Goal: Task Accomplishment & Management: Manage account settings

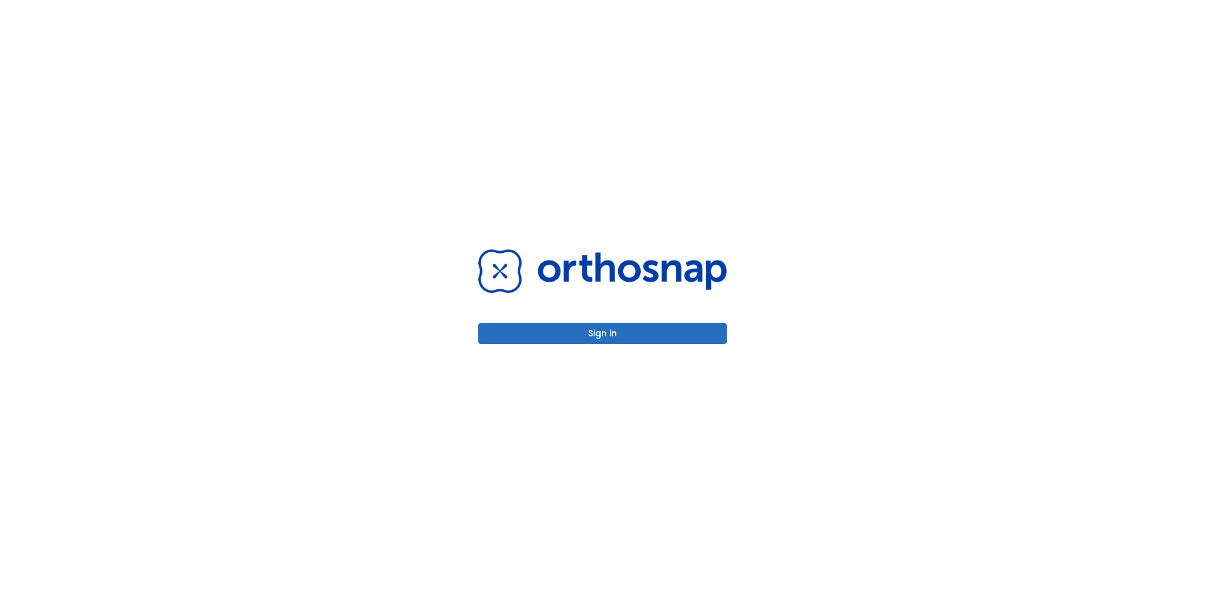
click at [614, 332] on button "Sign in" at bounding box center [602, 333] width 249 height 21
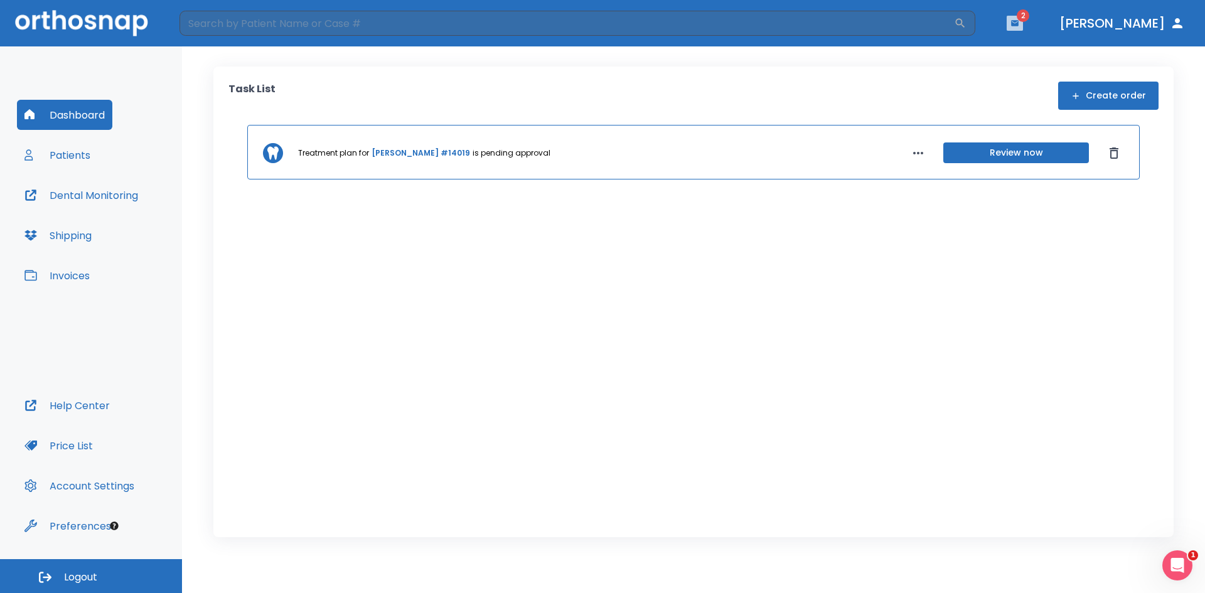
click at [1019, 19] on icon "button" at bounding box center [1015, 23] width 9 height 9
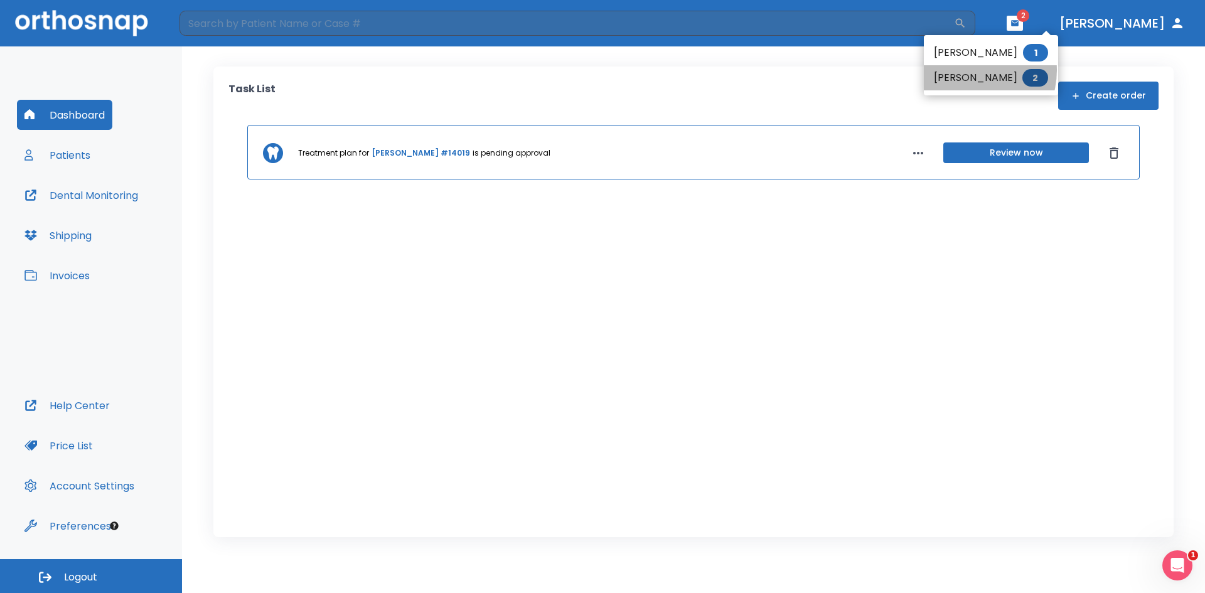
click at [967, 70] on li "[PERSON_NAME] 2" at bounding box center [991, 77] width 134 height 25
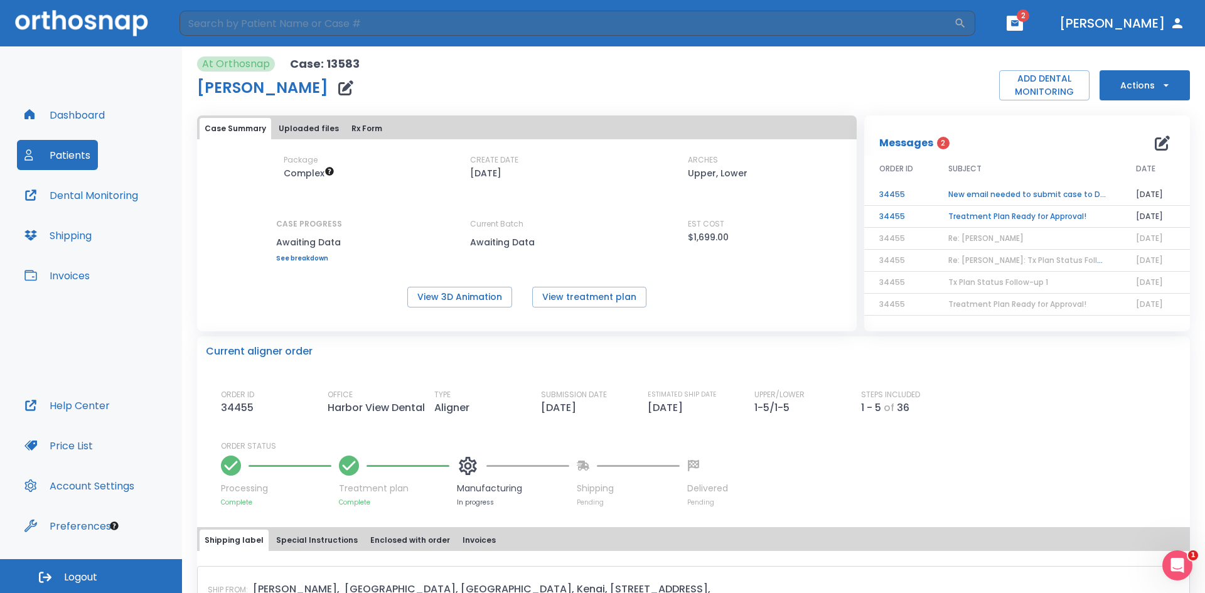
click at [1006, 220] on td "Treatment Plan Ready for Approval!" at bounding box center [1027, 217] width 188 height 22
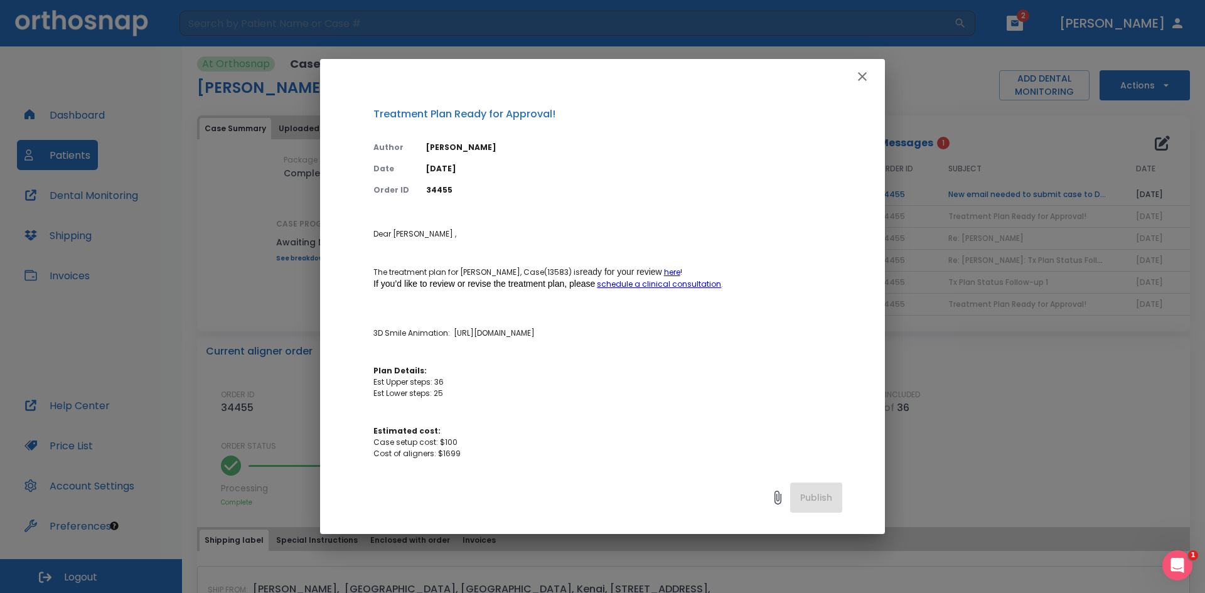
click at [868, 78] on icon "button" at bounding box center [862, 76] width 15 height 15
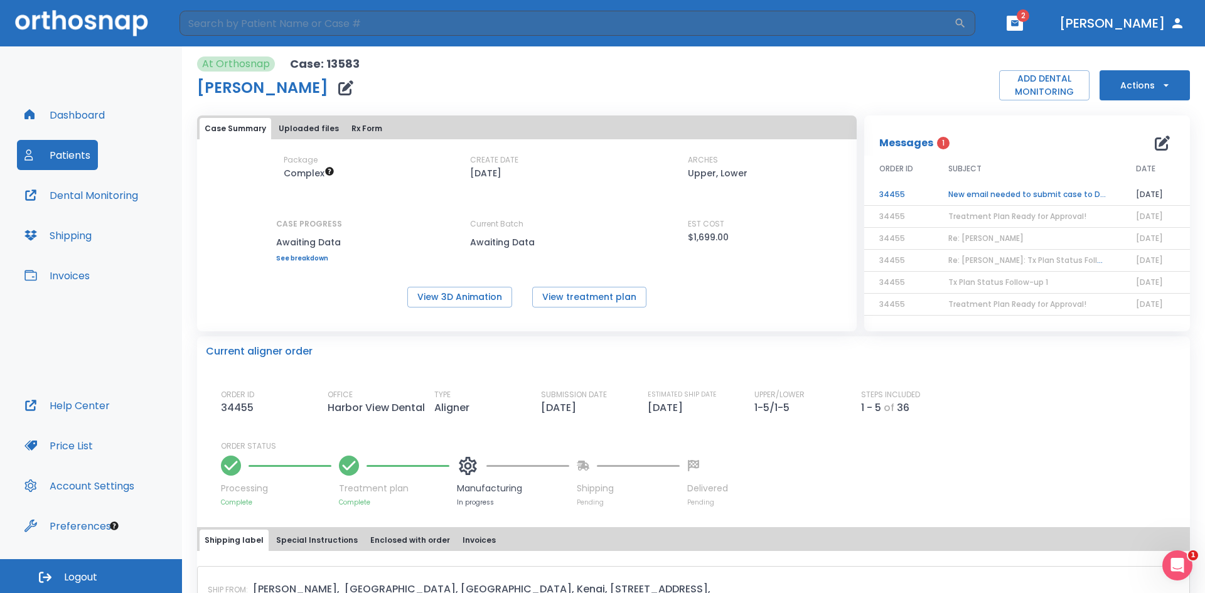
click at [994, 188] on td "New email needed to submit case to Dental Monitoring" at bounding box center [1027, 195] width 188 height 22
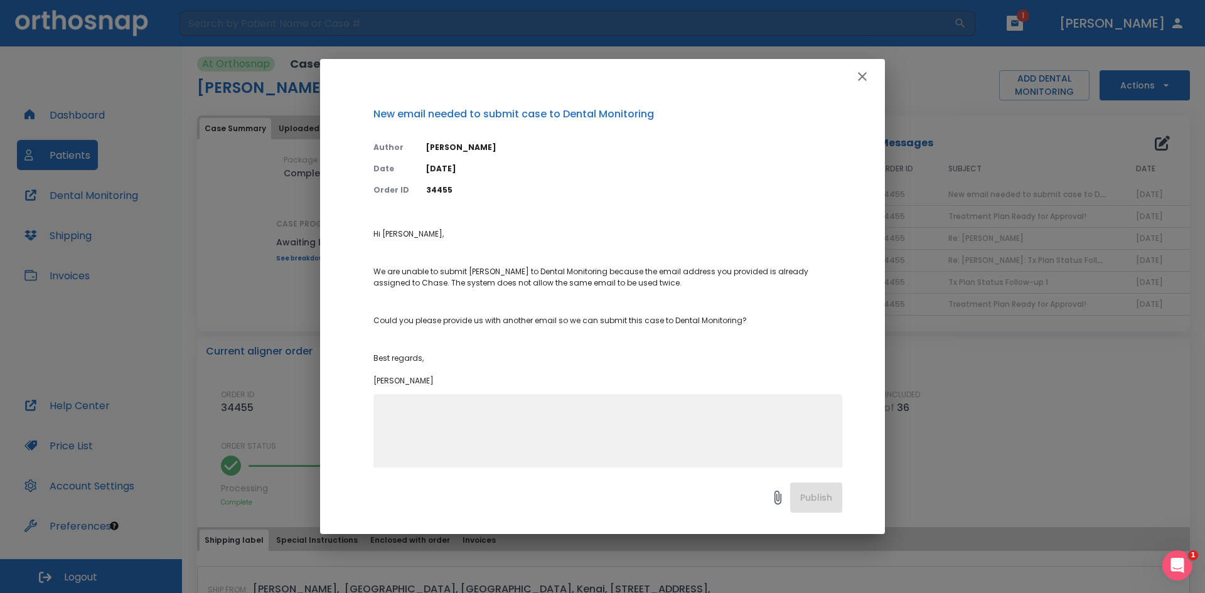
click at [653, 437] on textarea at bounding box center [608, 450] width 454 height 87
click at [861, 77] on icon "button" at bounding box center [862, 76] width 15 height 15
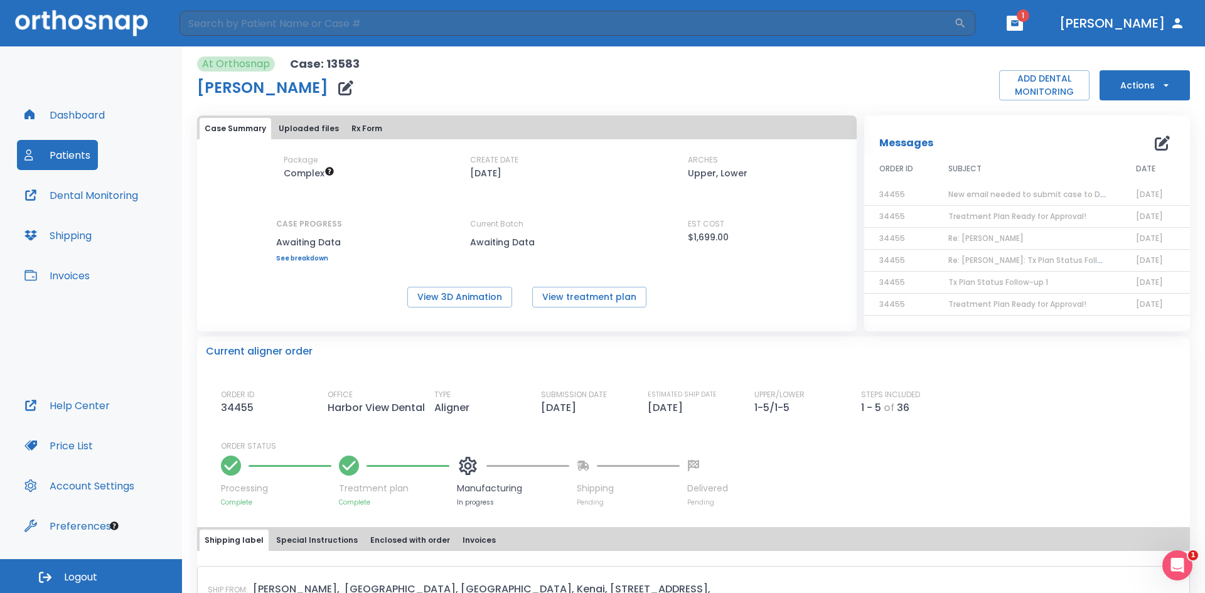
click at [338, 84] on icon "button" at bounding box center [345, 87] width 15 height 15
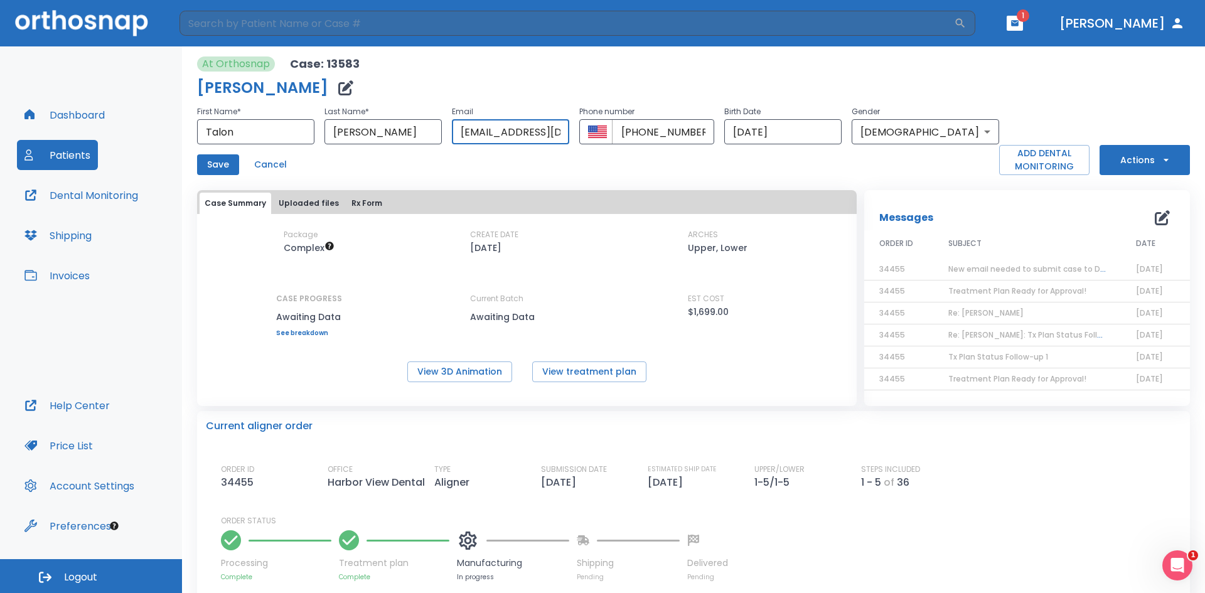
drag, startPoint x: 483, startPoint y: 133, endPoint x: 586, endPoint y: 129, distance: 103.0
click at [569, 132] on div "[EMAIL_ADDRESS][DOMAIN_NAME] ​" at bounding box center [510, 131] width 117 height 25
click at [120, 341] on div "Dashboard Patients Dental Monitoring Shipping Invoices" at bounding box center [91, 245] width 148 height 291
click at [1029, 16] on span "1" at bounding box center [1023, 15] width 13 height 13
click at [1029, 17] on span "1" at bounding box center [1023, 15] width 13 height 13
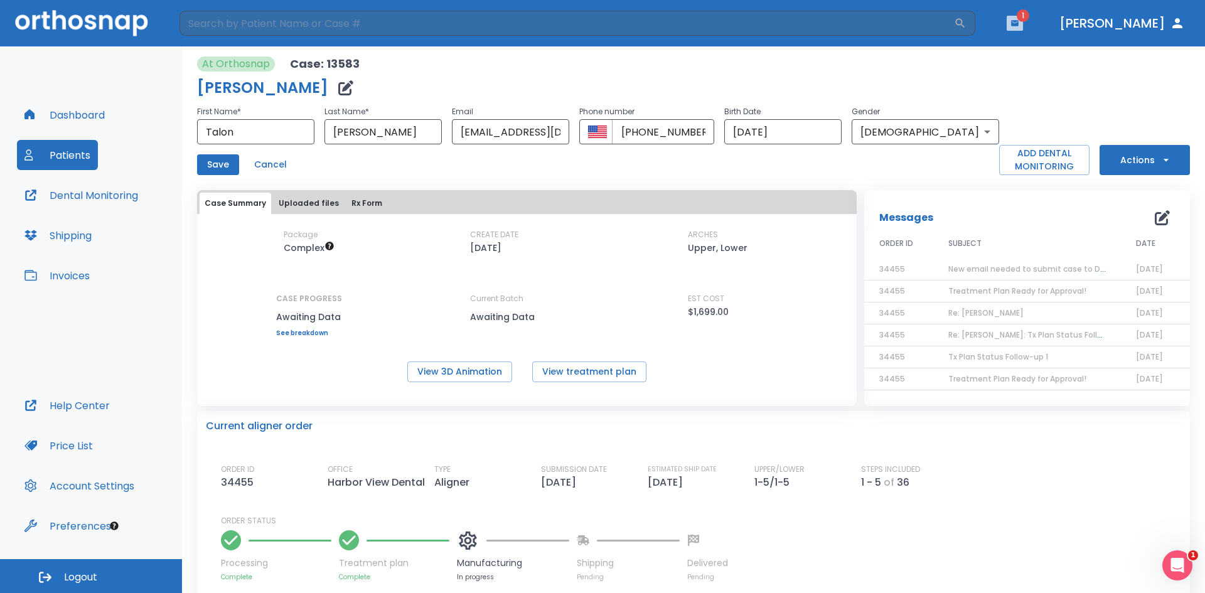
click at [1019, 26] on icon "button" at bounding box center [1015, 23] width 8 height 6
click at [971, 46] on li "[PERSON_NAME] 1" at bounding box center [993, 51] width 134 height 25
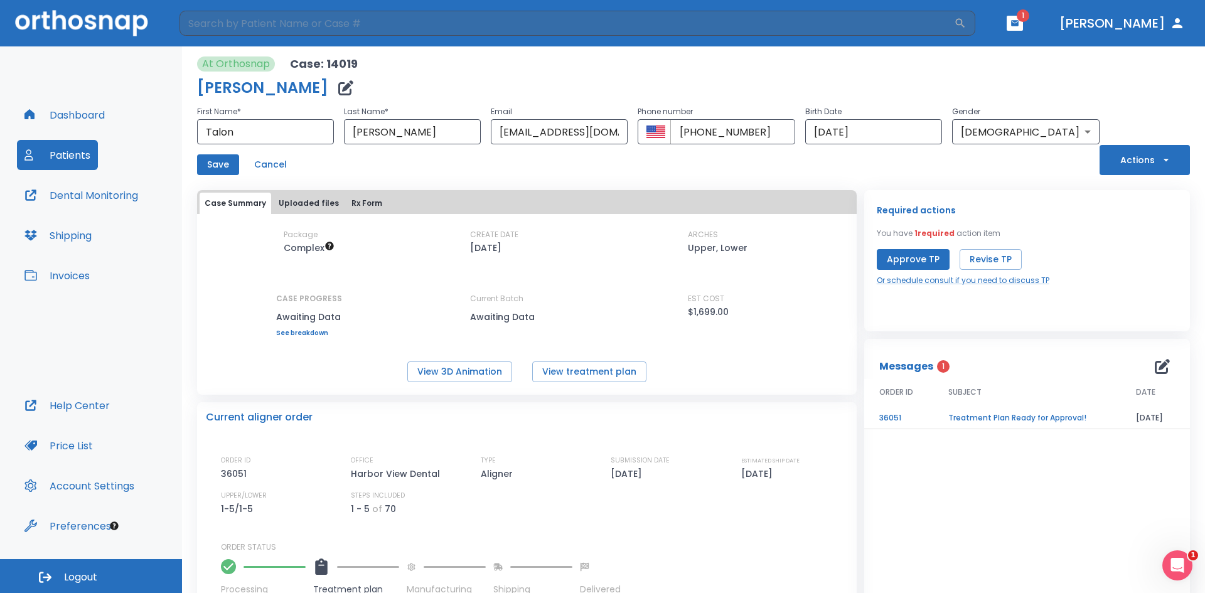
click at [1133, 249] on div "Required actions You have 1 required action item Approve TP Revise TP Or schedu…" at bounding box center [1027, 244] width 301 height 83
drag, startPoint x: 513, startPoint y: 132, endPoint x: 642, endPoint y: 146, distance: 129.4
click at [642, 146] on div "First Name * [PERSON_NAME] ​ Last Name * [PERSON_NAME] ​ Email [EMAIL_ADDRESS][…" at bounding box center [648, 139] width 903 height 71
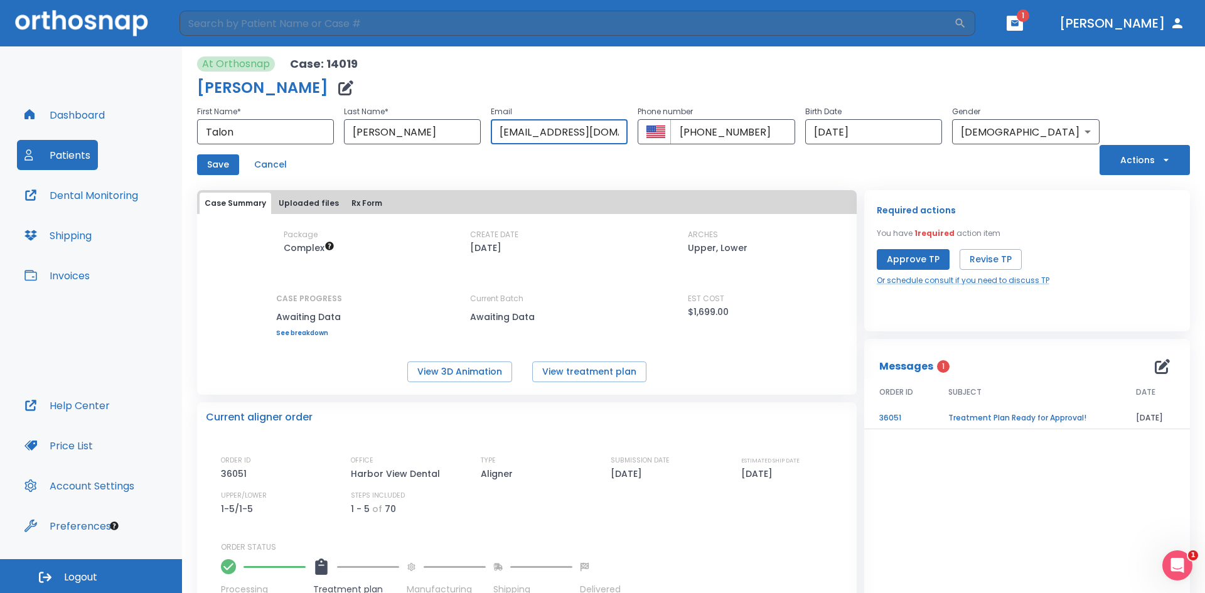
click at [537, 132] on input "[EMAIL_ADDRESS][DOMAIN_NAME]" at bounding box center [559, 131] width 137 height 25
type input "[EMAIL_ADDRESS][DOMAIN_NAME]"
click at [228, 169] on button "Save" at bounding box center [218, 164] width 42 height 21
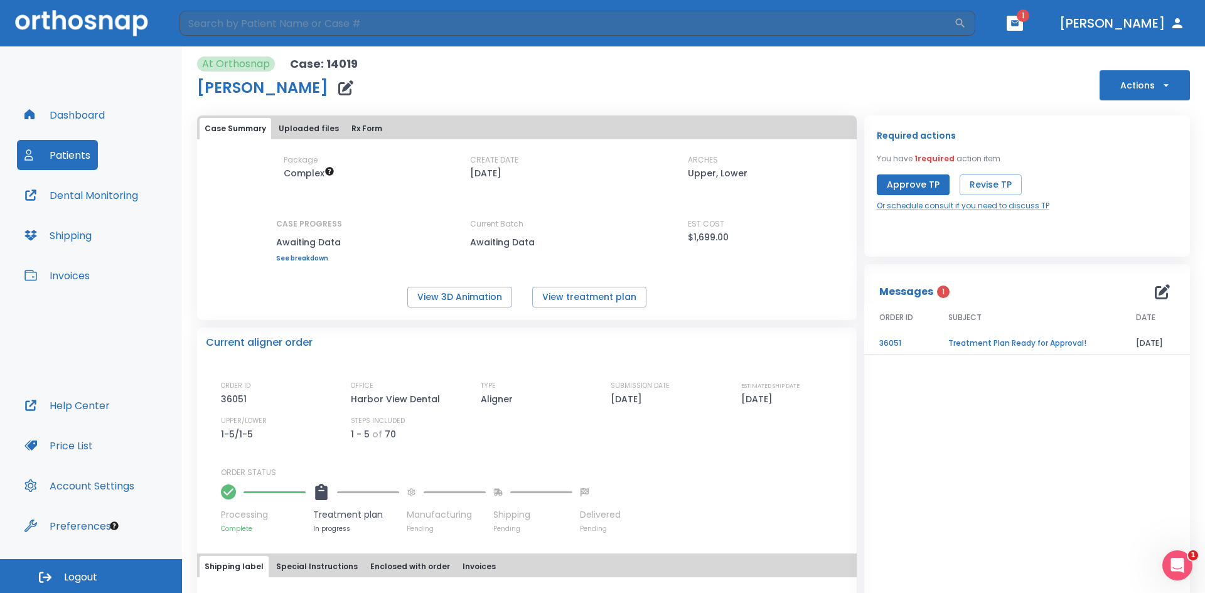
click at [992, 346] on td "Treatment Plan Ready for Approval!" at bounding box center [1027, 344] width 188 height 22
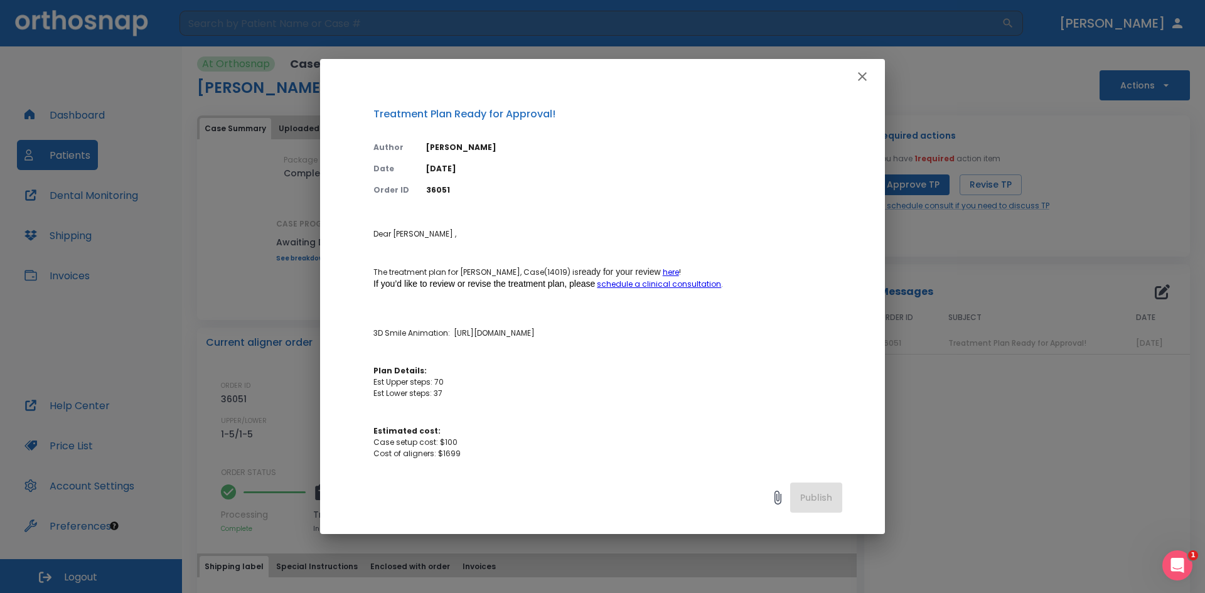
click at [869, 75] on icon "button" at bounding box center [862, 76] width 15 height 15
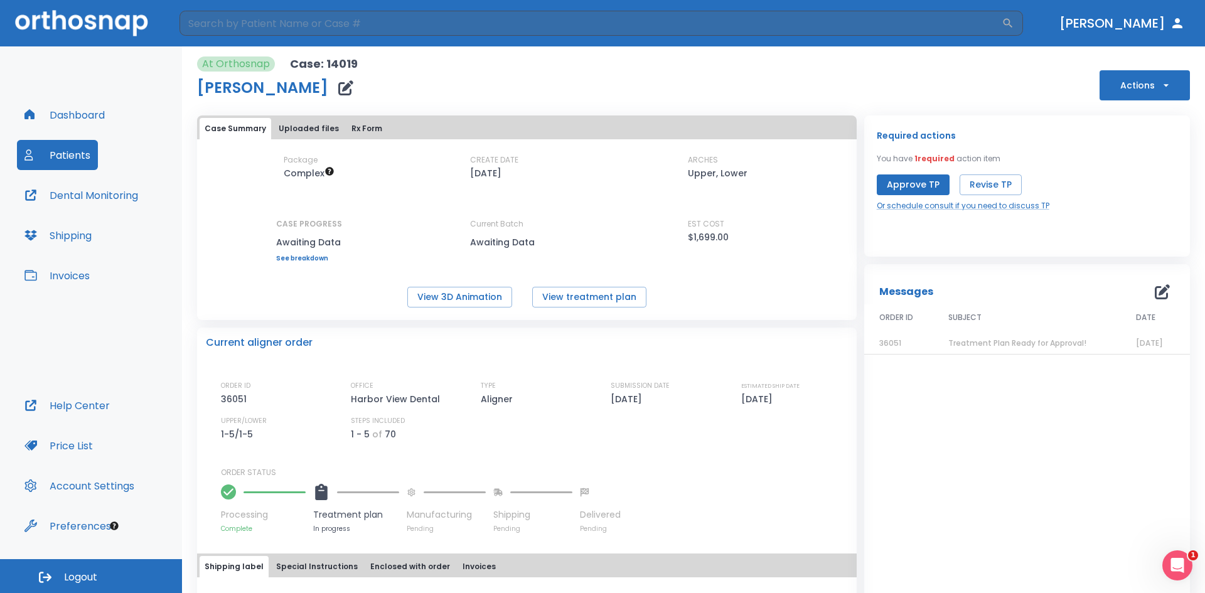
click at [958, 340] on span "Treatment Plan Ready for Approval!" at bounding box center [1017, 343] width 138 height 11
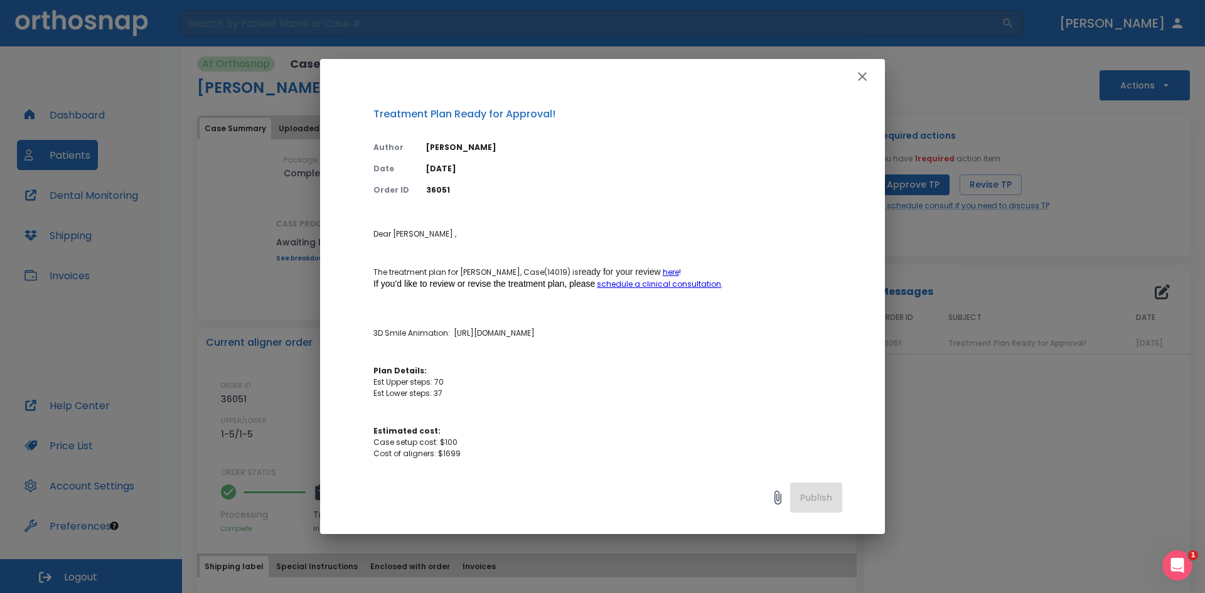
click at [864, 80] on icon "button" at bounding box center [862, 76] width 15 height 15
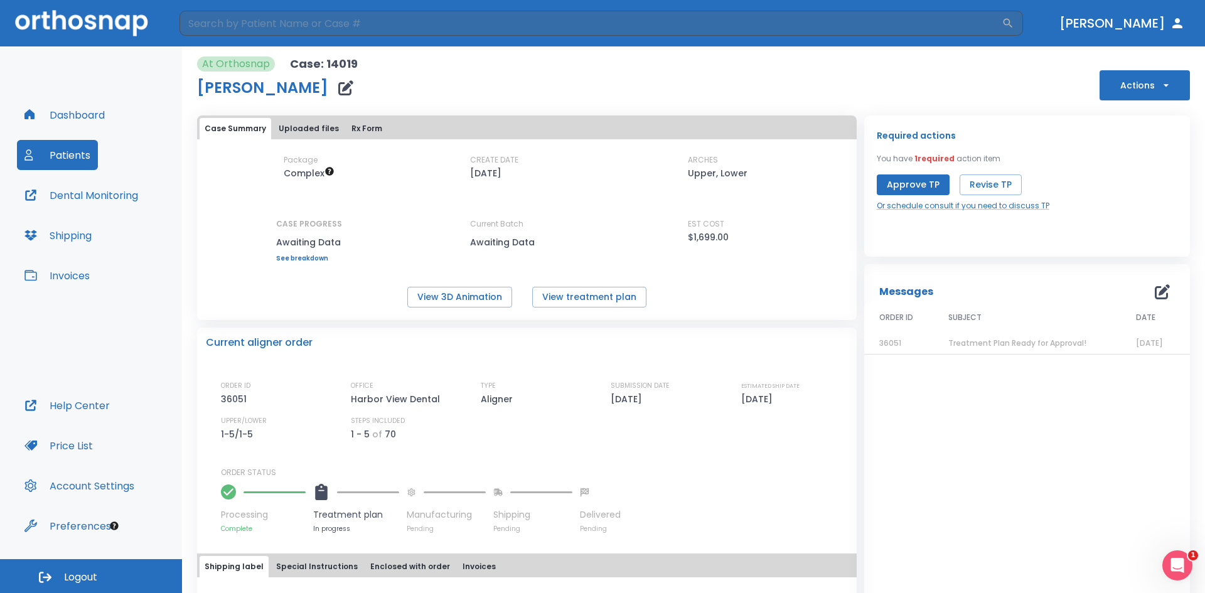
click at [60, 155] on button "Patients" at bounding box center [57, 155] width 81 height 30
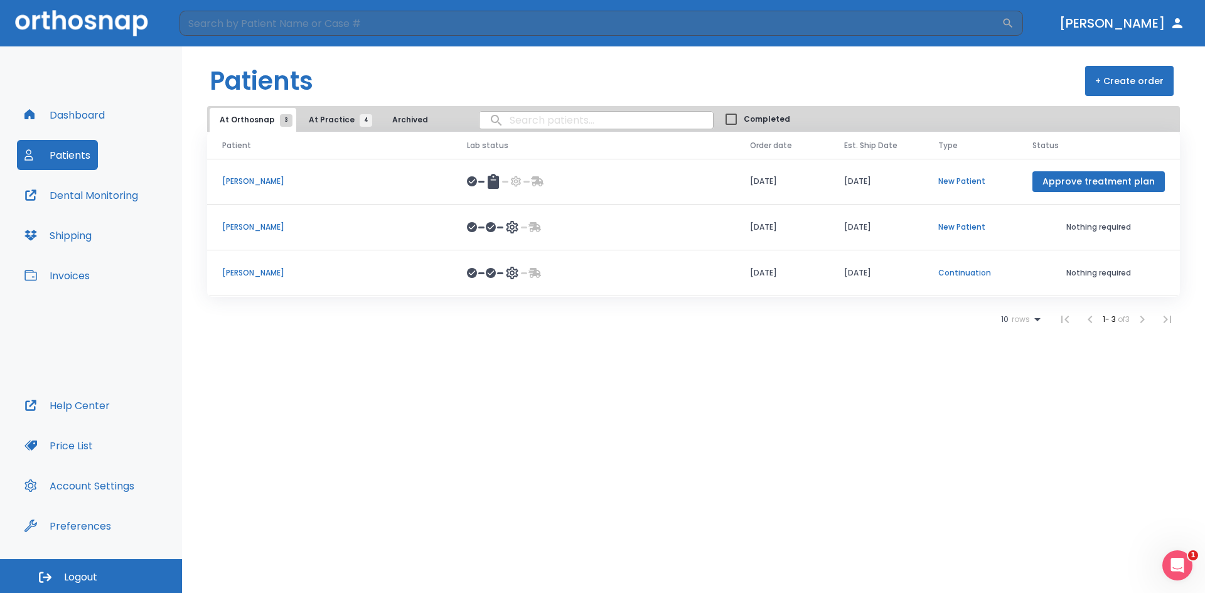
click at [255, 225] on p "[PERSON_NAME]" at bounding box center [329, 227] width 215 height 11
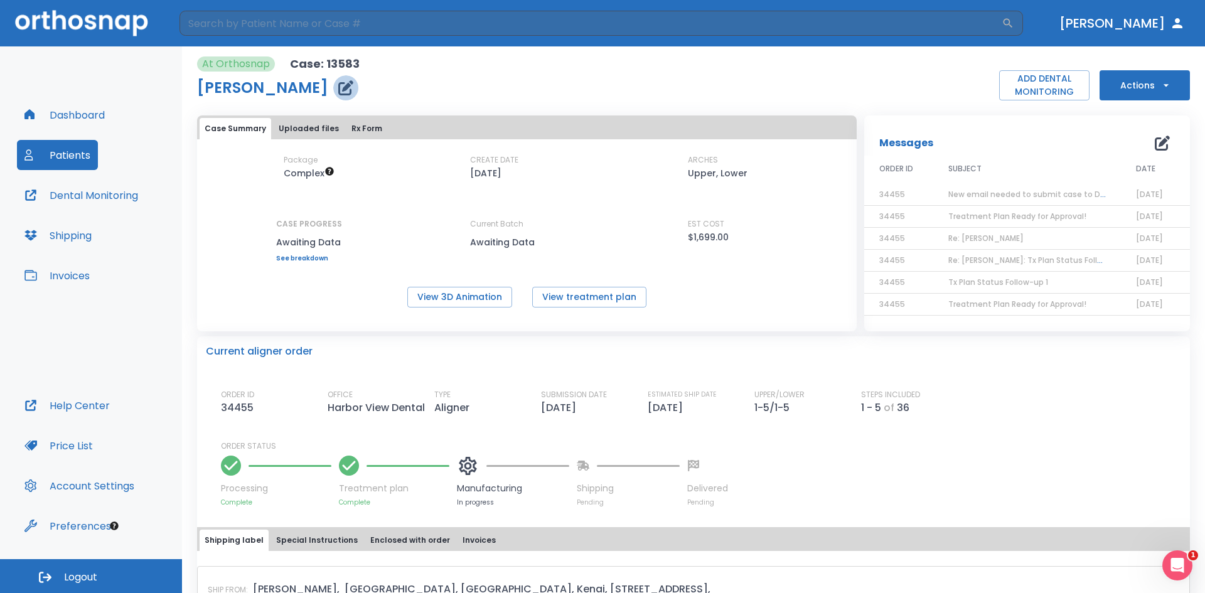
click at [338, 88] on icon "button" at bounding box center [345, 87] width 15 height 15
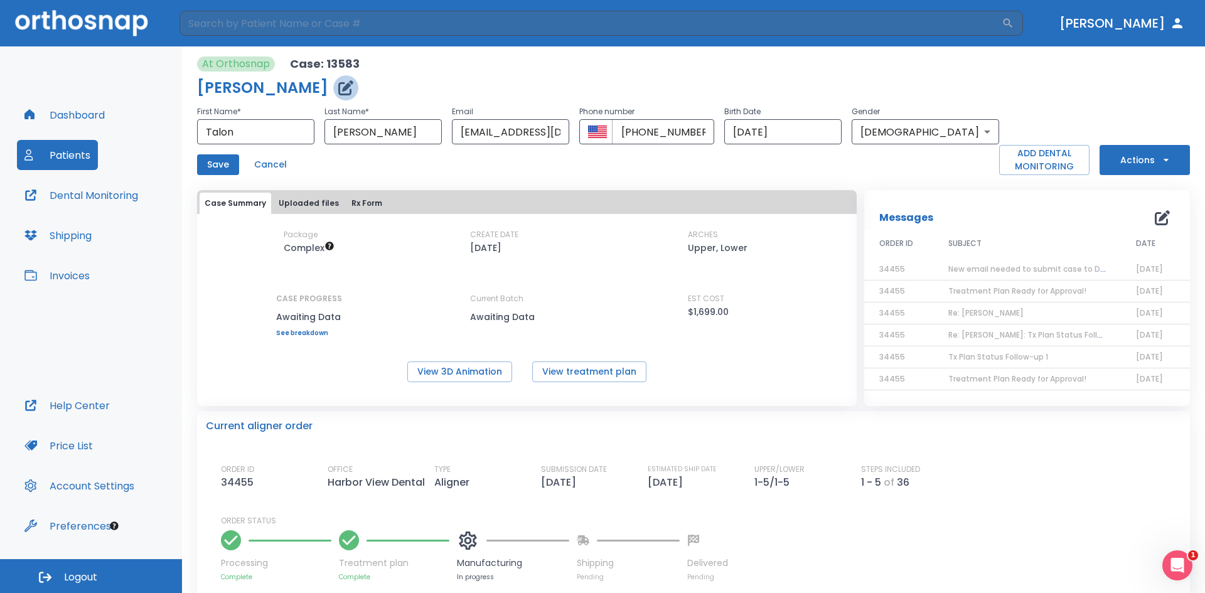
click at [338, 89] on icon "button" at bounding box center [345, 87] width 15 height 15
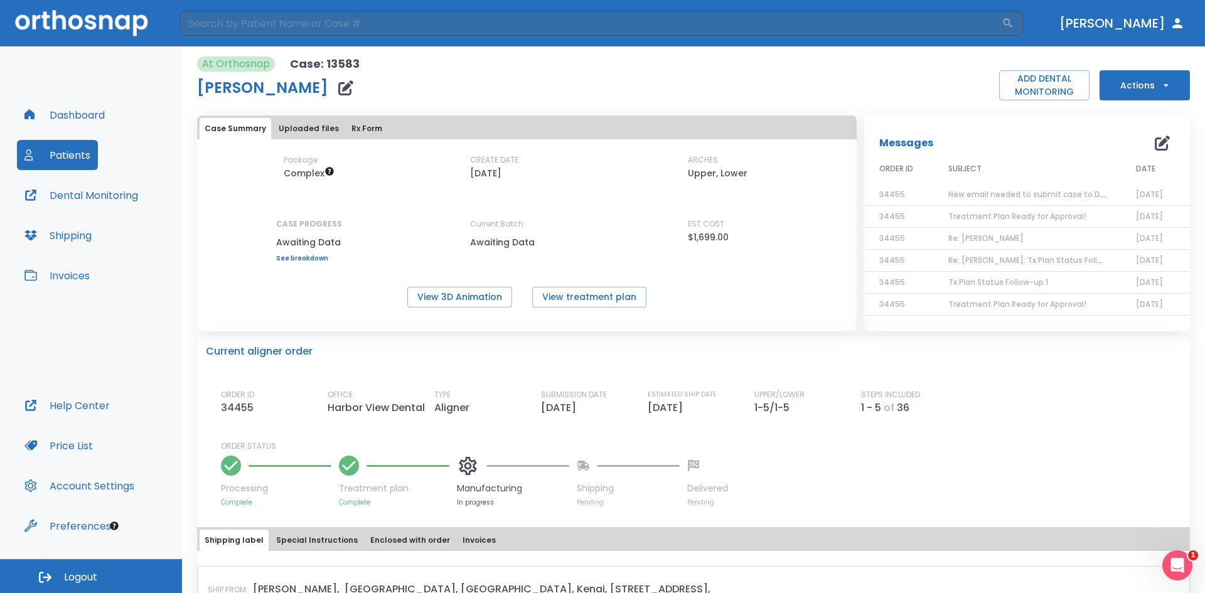
click at [978, 198] on span "New email needed to submit case to Dental Monitoring" at bounding box center [1056, 194] width 216 height 11
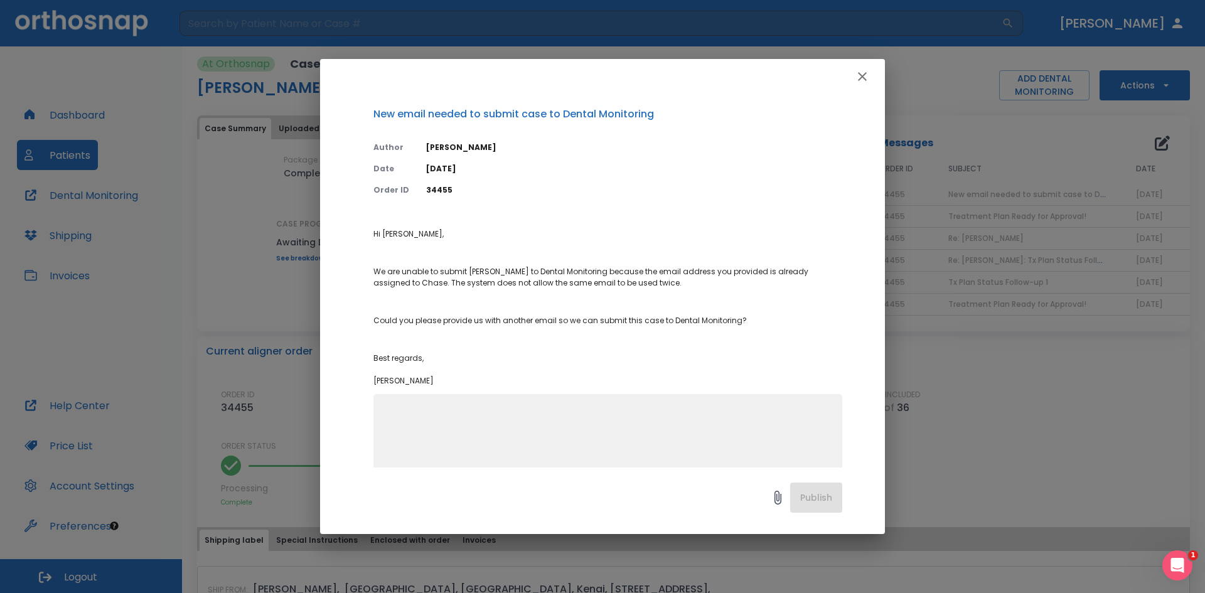
click at [621, 421] on textarea at bounding box center [608, 450] width 454 height 87
type textarea "Ok, email has been updated. Thanks"
click at [822, 504] on button "Publish" at bounding box center [816, 498] width 52 height 30
